Goal: Transaction & Acquisition: Purchase product/service

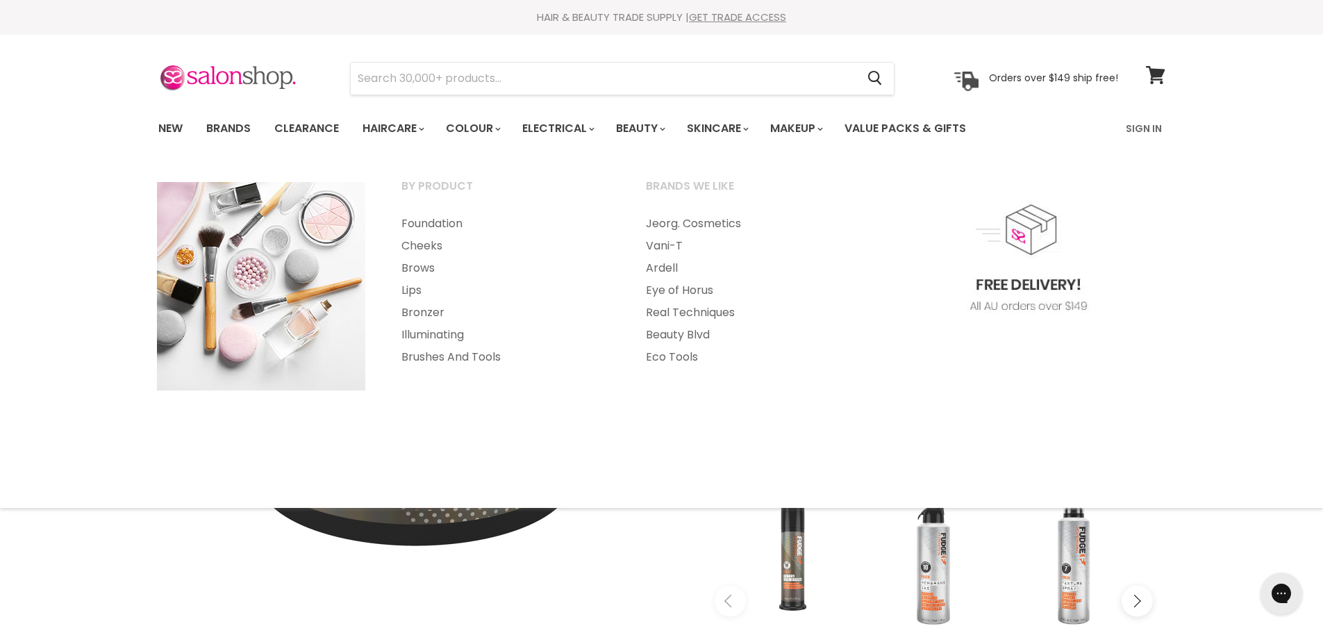
drag, startPoint x: 1283, startPoint y: 249, endPoint x: 1270, endPoint y: 248, distance: 14.0
click at [1283, 249] on div "By Product Foundation Cheeks Brows" at bounding box center [661, 328] width 1323 height 331
click at [1242, 310] on div "By Product Foundation Cheeks Brows" at bounding box center [661, 328] width 1323 height 331
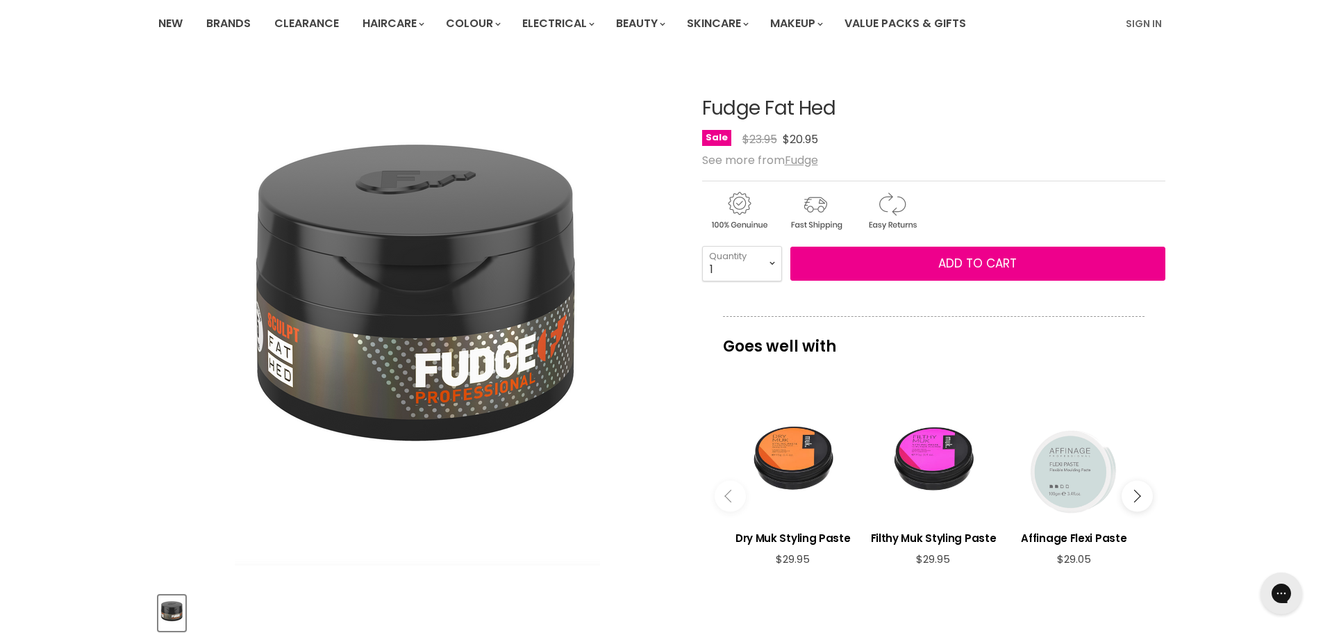
scroll to position [118, 0]
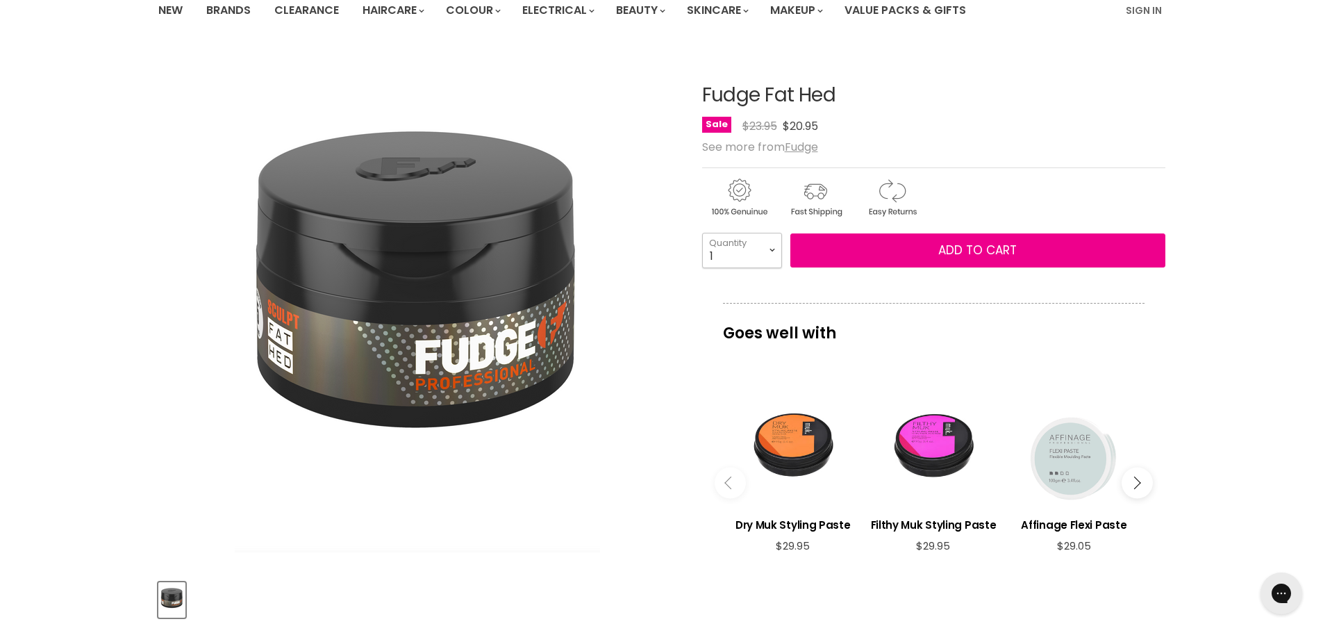
click at [772, 243] on select "1 2 3 4 5 6 7 8 9 10+" at bounding box center [742, 250] width 80 height 35
select select "3"
click at [702, 233] on select "1 2 3 4 5 6 7 8 9 10+" at bounding box center [742, 250] width 80 height 35
type input "3"
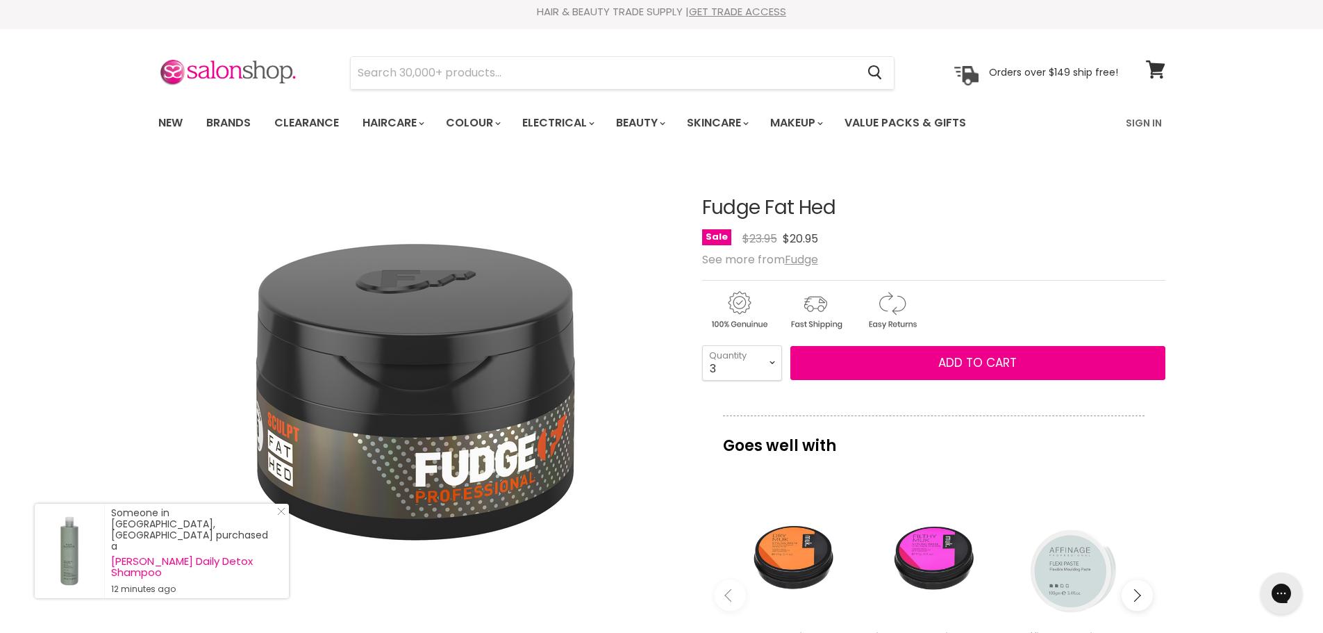
scroll to position [0, 0]
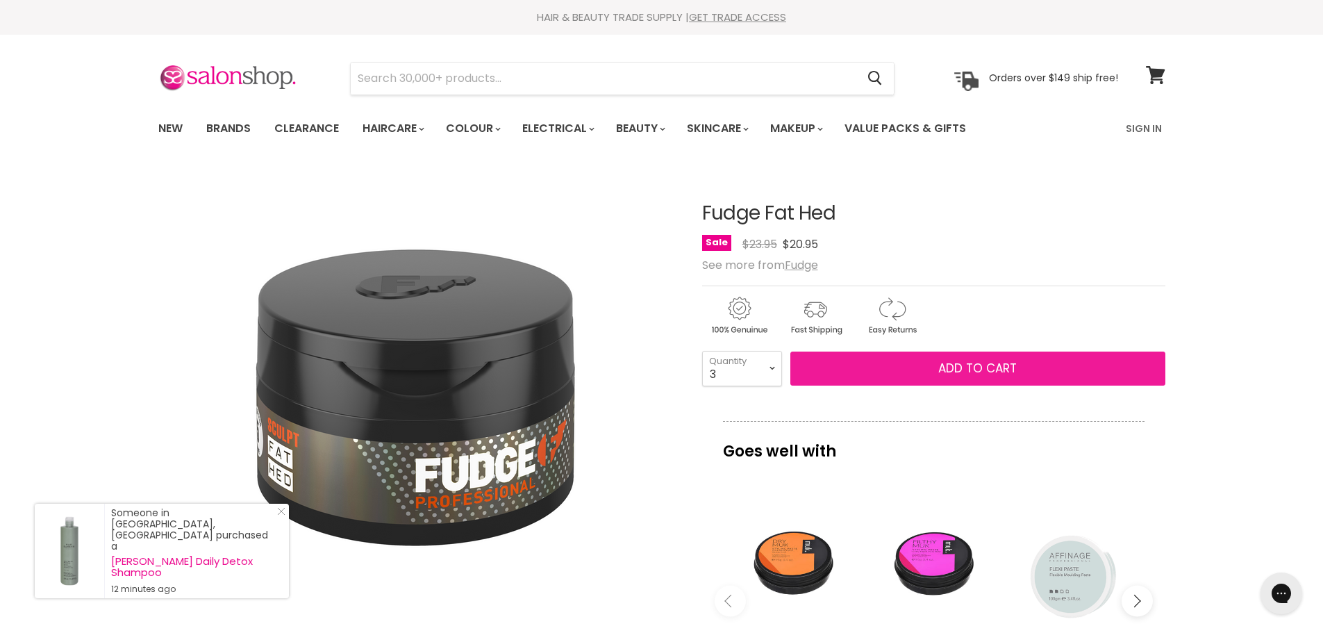
click at [970, 367] on span "Add to cart" at bounding box center [977, 368] width 78 height 17
